Goal: Task Accomplishment & Management: Use online tool/utility

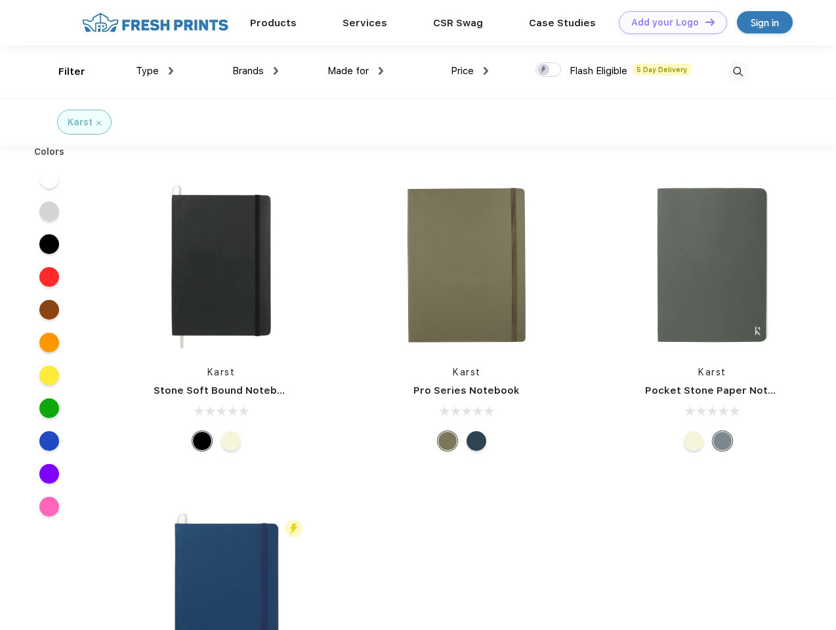
click at [668, 22] on link "Add your Logo Design Tool" at bounding box center [673, 22] width 108 height 23
click at [0, 0] on div "Design Tool" at bounding box center [0, 0] width 0 height 0
click at [704, 22] on link "Add your Logo Design Tool" at bounding box center [673, 22] width 108 height 23
click at [63, 72] on div "Filter" at bounding box center [71, 71] width 27 height 15
click at [155, 71] on span "Type" at bounding box center [147, 71] width 23 height 12
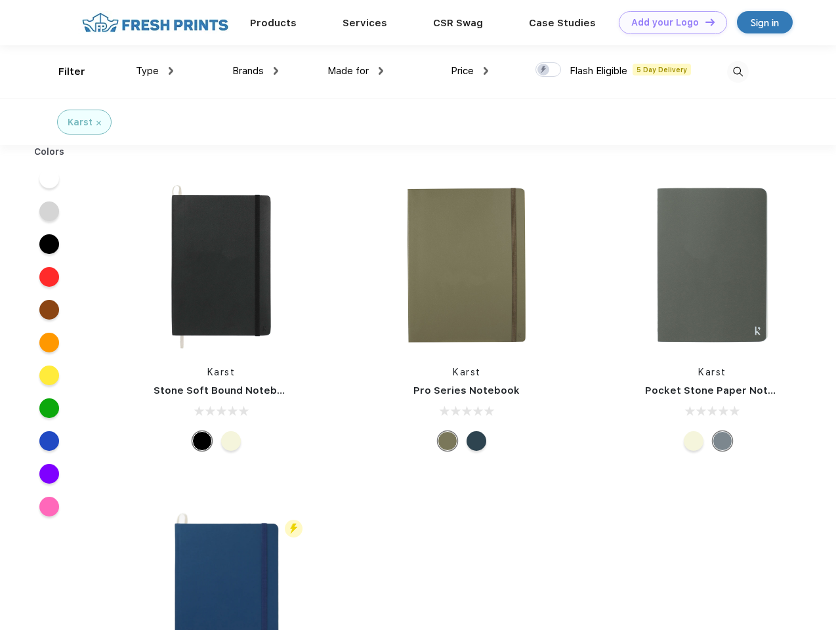
click at [255, 71] on span "Brands" at bounding box center [248, 71] width 32 height 12
click at [356, 71] on span "Made for" at bounding box center [347, 71] width 41 height 12
click at [470, 71] on span "Price" at bounding box center [462, 71] width 23 height 12
click at [549, 70] on div at bounding box center [549, 69] width 26 height 14
click at [544, 70] on input "checkbox" at bounding box center [540, 66] width 9 height 9
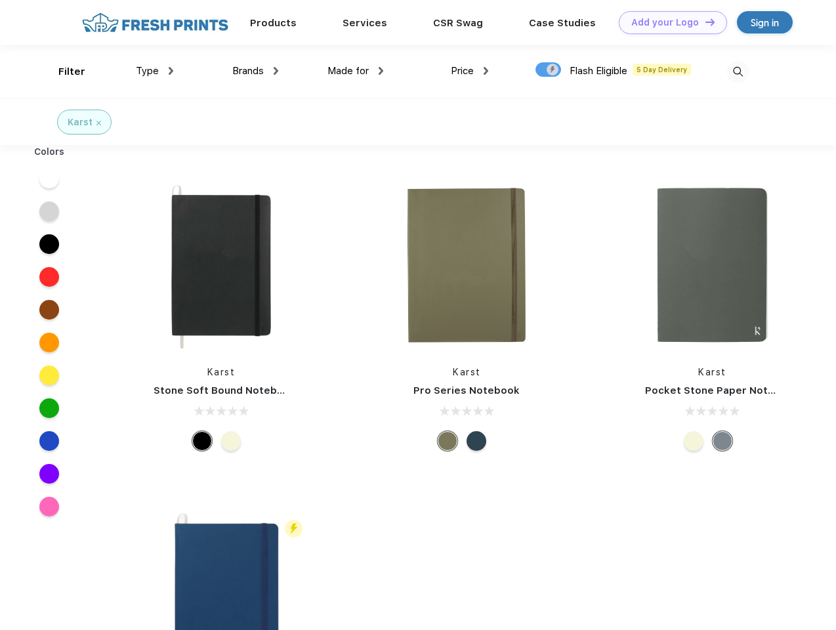
click at [738, 72] on img at bounding box center [738, 72] width 22 height 22
